Goal: Information Seeking & Learning: Learn about a topic

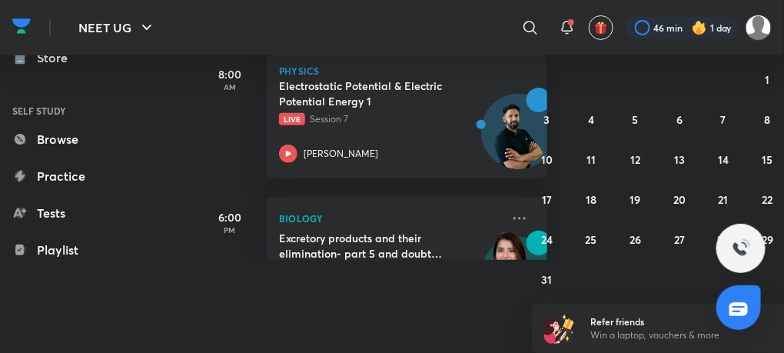
scroll to position [92, 0]
click at [535, 202] on button "17" at bounding box center [547, 199] width 25 height 25
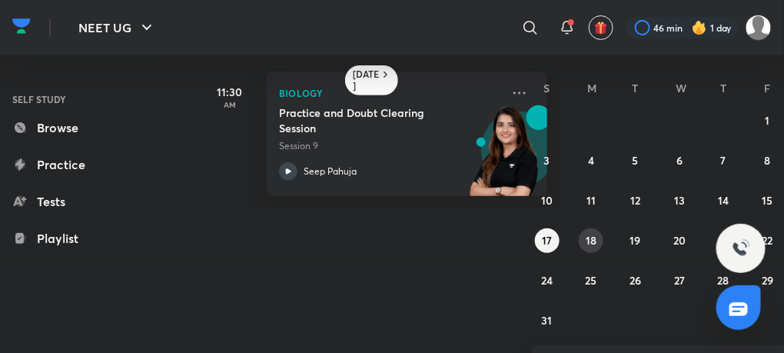
click at [602, 233] on div "27 28 29 30 31 1 2 3 4 5 6 7 8 9 10 11 12 13 14 15 16 17 18 19 20 21 22 23 24 2…" at bounding box center [679, 220] width 295 height 224
click at [591, 239] on abbr "18" at bounding box center [590, 240] width 11 height 15
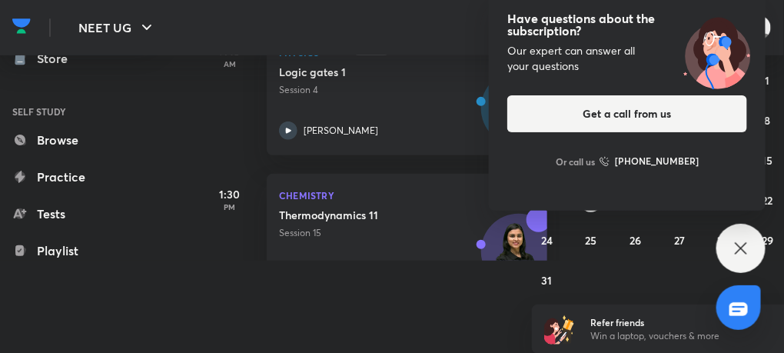
click at [736, 254] on icon at bounding box center [740, 248] width 18 height 18
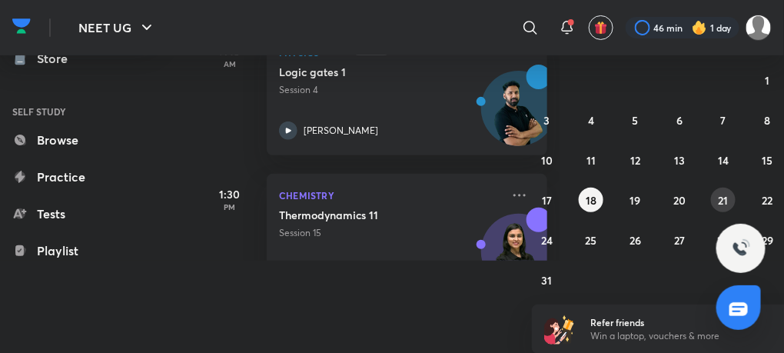
click at [727, 195] on abbr "21" at bounding box center [723, 200] width 10 height 15
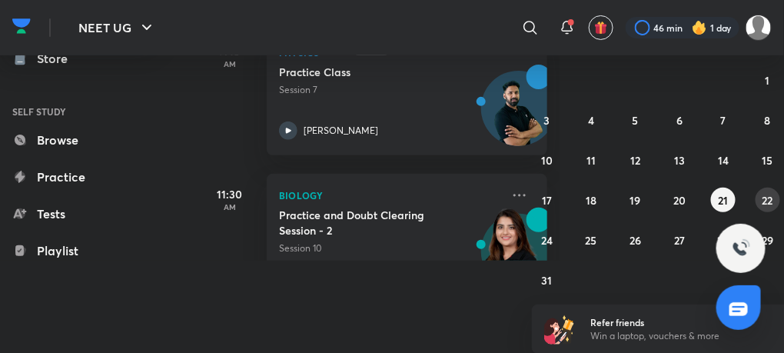
click at [769, 207] on button "22" at bounding box center [767, 199] width 25 height 25
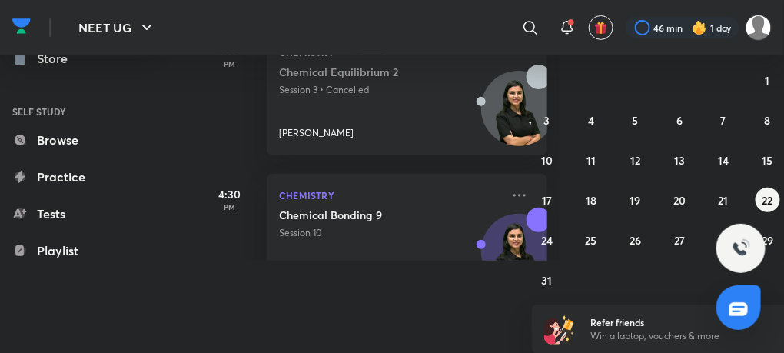
scroll to position [93, 0]
click at [548, 240] on abbr "24" at bounding box center [547, 239] width 12 height 15
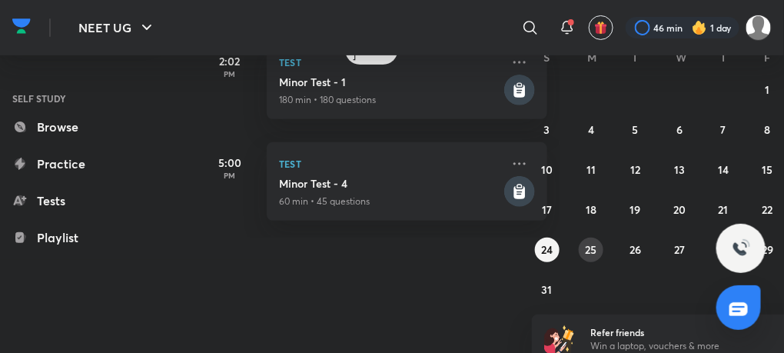
click at [598, 253] on button "25" at bounding box center [590, 249] width 25 height 25
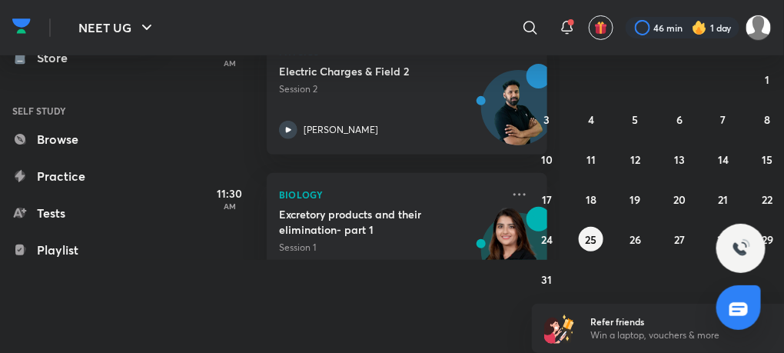
scroll to position [93, 43]
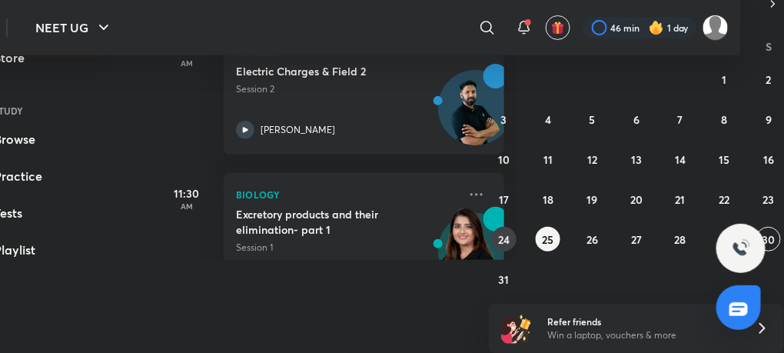
click at [496, 237] on button "24" at bounding box center [504, 239] width 25 height 25
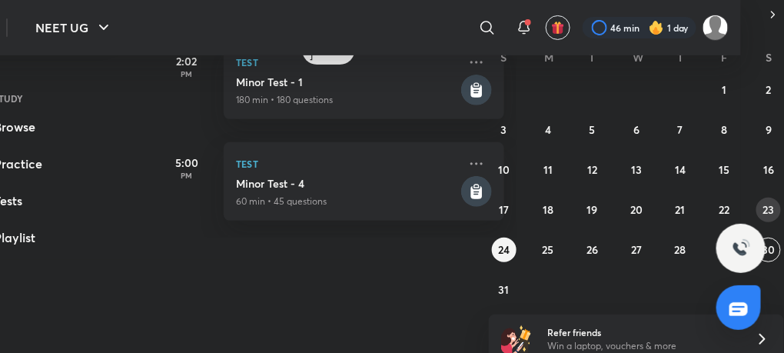
click at [775, 203] on button "23" at bounding box center [768, 209] width 25 height 25
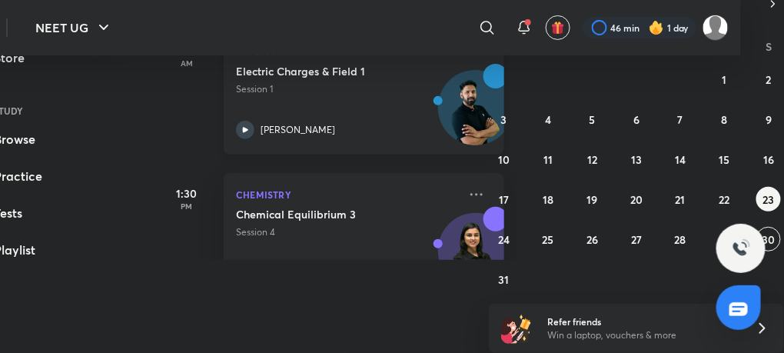
click at [238, 121] on div at bounding box center [245, 130] width 18 height 18
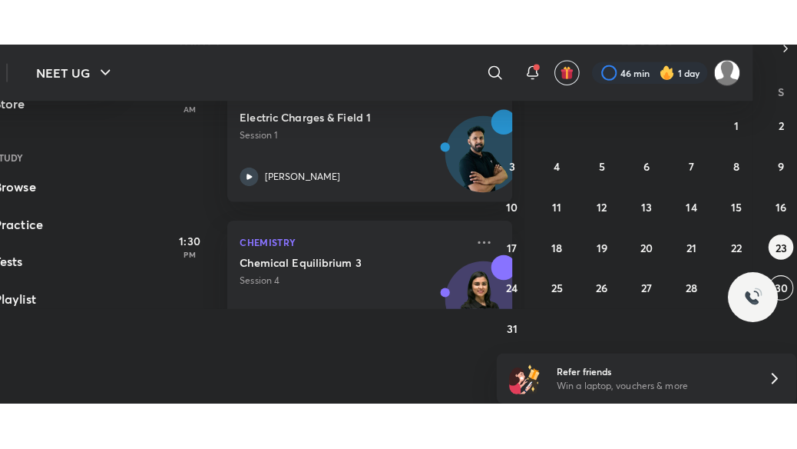
scroll to position [12, 0]
